Goal: Transaction & Acquisition: Purchase product/service

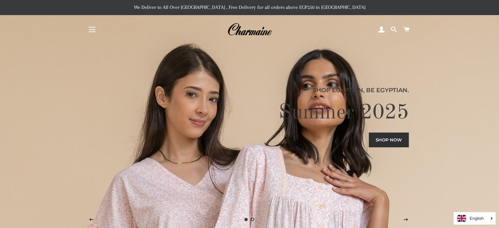
click at [96, 30] on button "Site navigation" at bounding box center [92, 29] width 16 height 16
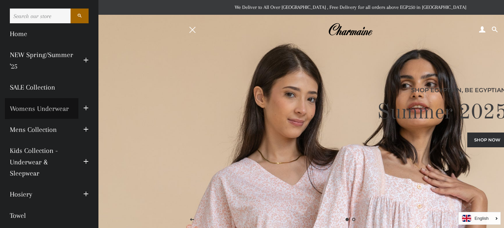
click at [49, 107] on link "Womens Underwear" at bounding box center [41, 108] width 73 height 21
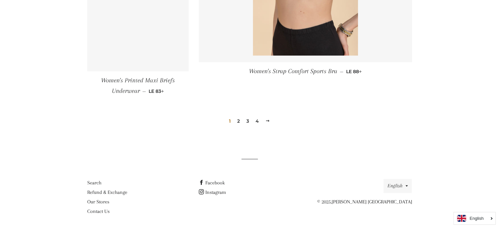
scroll to position [995, 0]
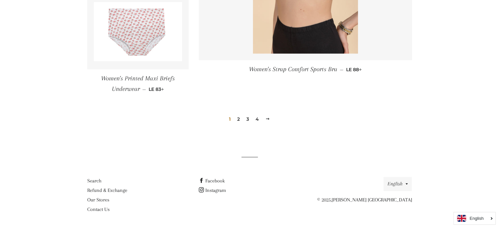
click at [240, 117] on link "2" at bounding box center [239, 119] width 8 height 10
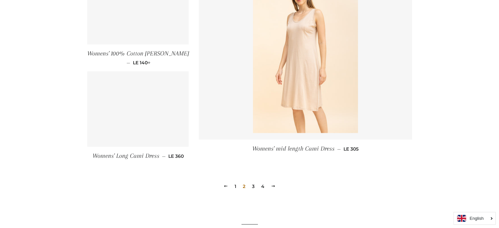
scroll to position [1002, 0]
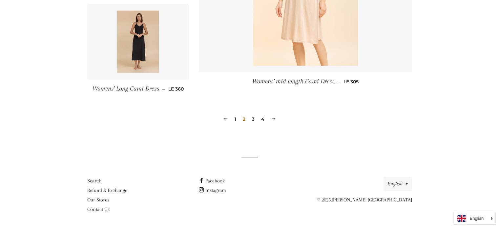
click at [255, 120] on link "3" at bounding box center [253, 119] width 8 height 10
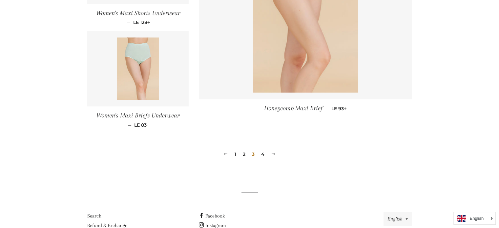
scroll to position [937, 0]
click at [260, 154] on link "4" at bounding box center [263, 154] width 9 height 10
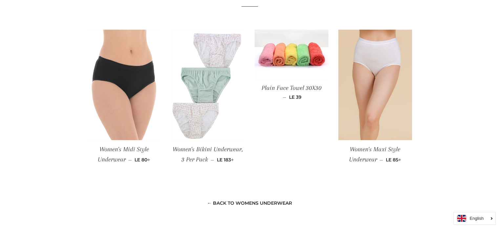
scroll to position [558, 0]
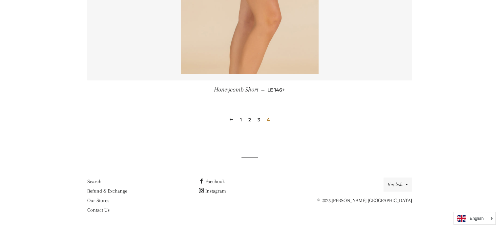
scroll to position [421, 0]
